Goal: Task Accomplishment & Management: Use online tool/utility

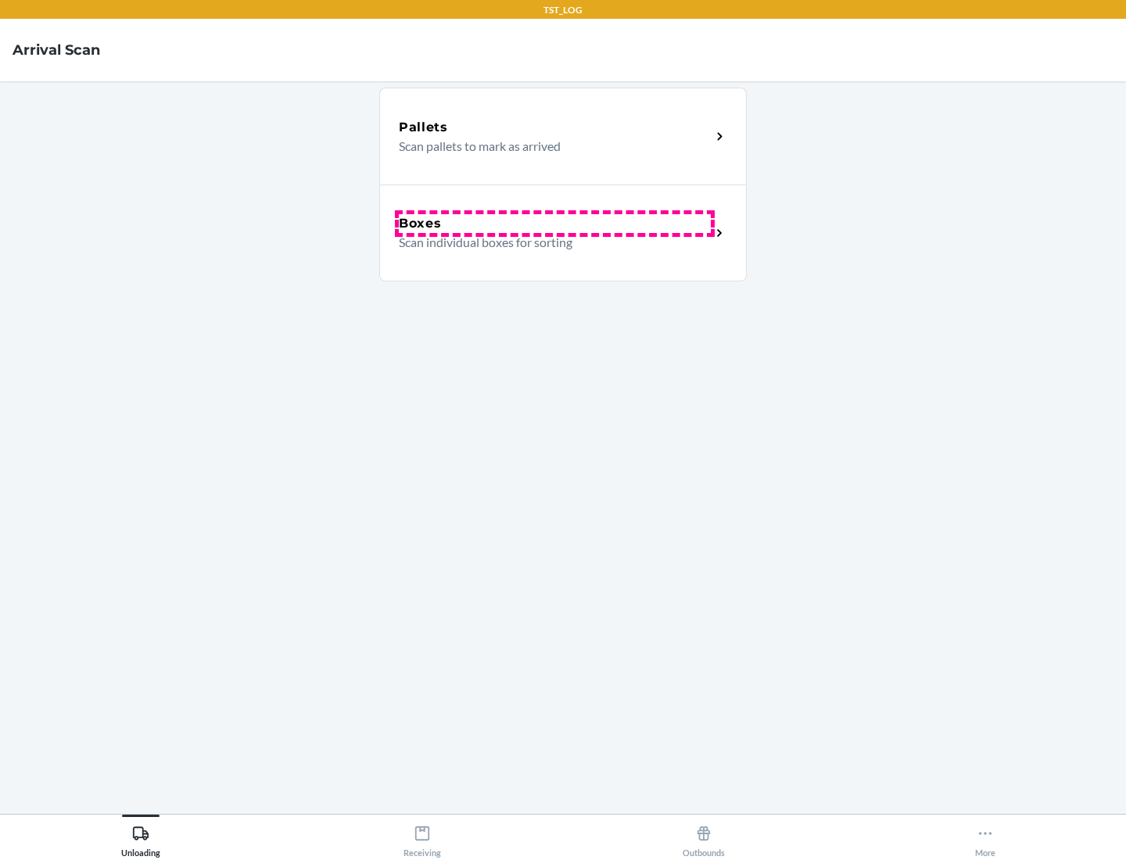
click at [554, 224] on div "Boxes" at bounding box center [555, 223] width 312 height 19
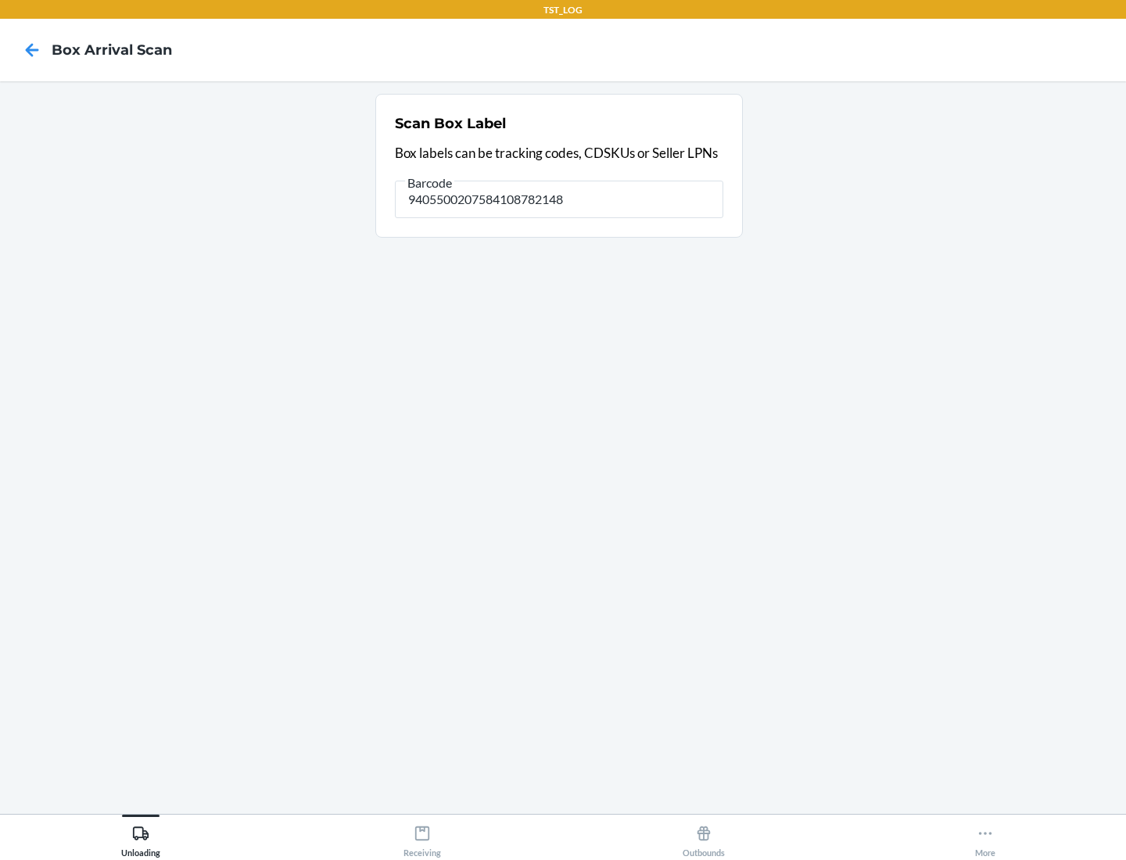
type input "9405500207584108782148"
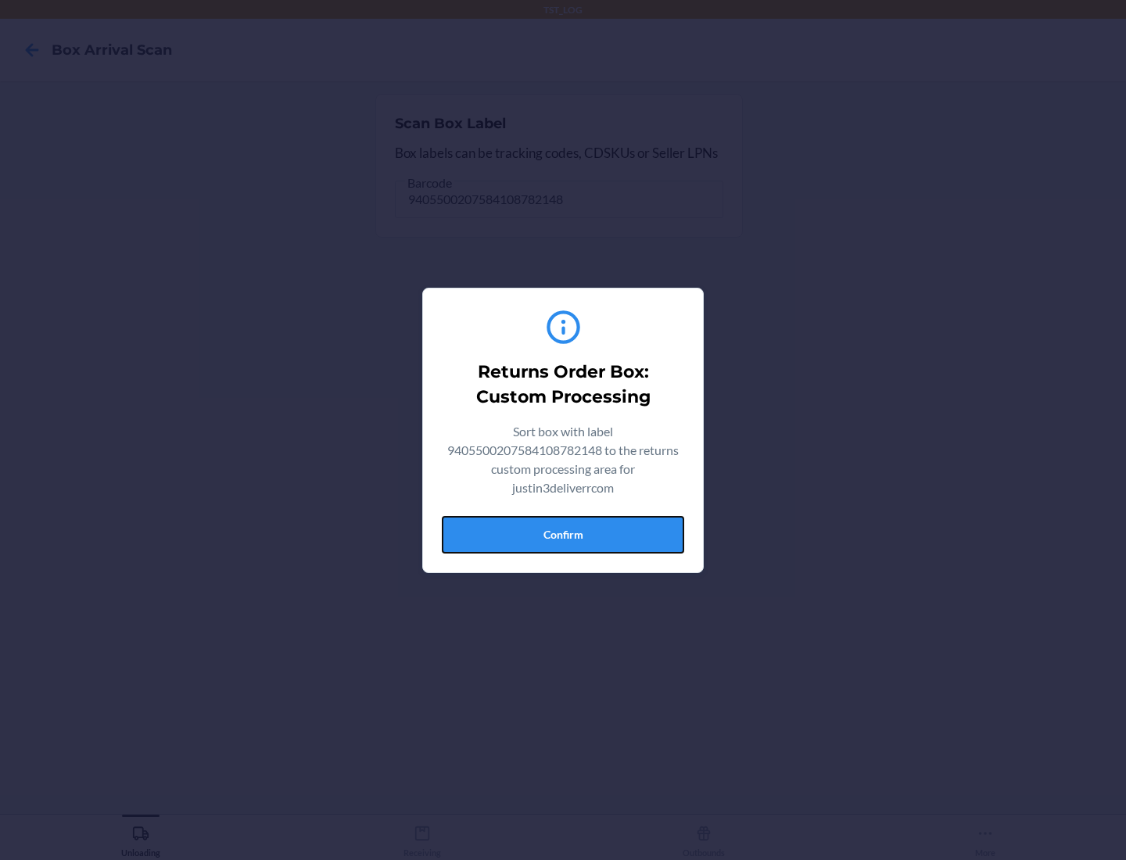
click at [563, 534] on button "Confirm" at bounding box center [563, 535] width 242 height 38
